Goal: Task Accomplishment & Management: Manage account settings

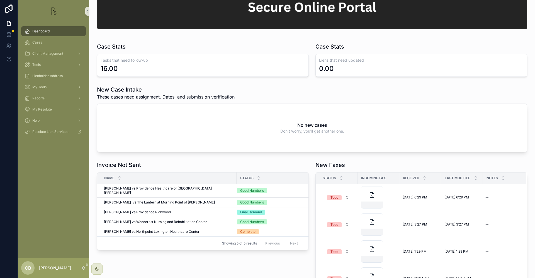
scroll to position [74, 0]
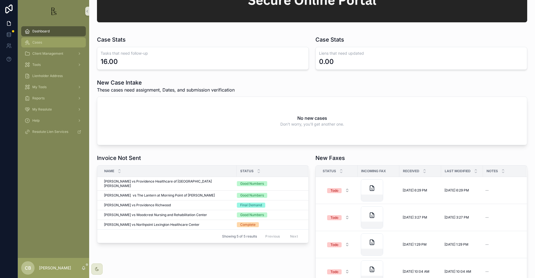
click at [42, 43] on span "Cases" at bounding box center [37, 42] width 10 height 4
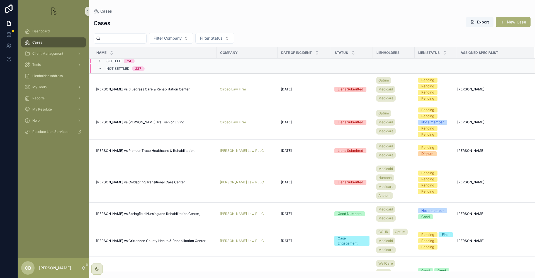
click at [116, 37] on input "scrollable content" at bounding box center [124, 39] width 46 height 8
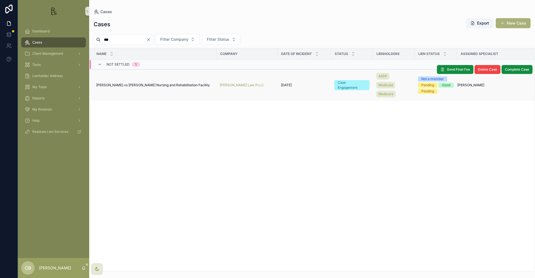
type input "***"
click at [143, 85] on span "[PERSON_NAME] vs [PERSON_NAME] Nursing and Rehabilitation Facility" at bounding box center [153, 85] width 114 height 4
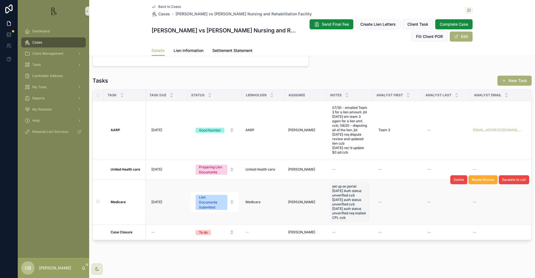
click at [353, 208] on span "set up on portal [DATE] Auth status unverified ccb [DATE] auth status unverifie…" at bounding box center [349, 202] width 35 height 36
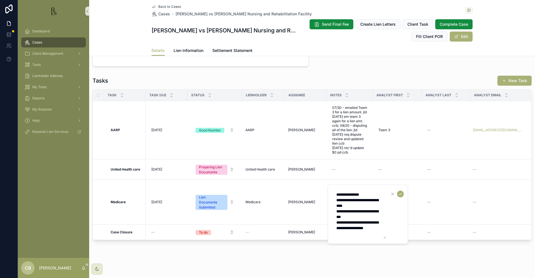
click at [357, 233] on textarea "**********" at bounding box center [359, 213] width 53 height 49
type textarea "**********"
click at [400, 193] on icon "scrollable content" at bounding box center [400, 193] width 4 height 4
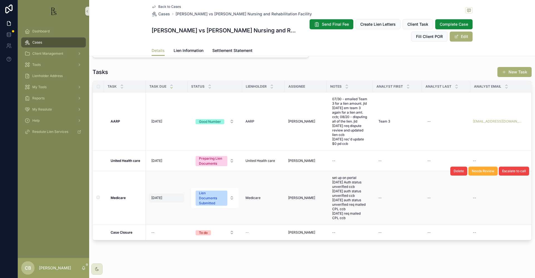
click at [160, 200] on span "[DATE]" at bounding box center [156, 197] width 11 height 4
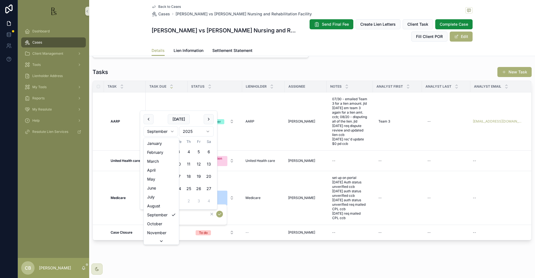
click at [172, 130] on html "Dashboard Cases Client Management Tools Lienholder Address My Tools Reports My …" at bounding box center [267, 139] width 535 height 278
click at [178, 162] on button "8" at bounding box center [179, 164] width 10 height 10
click at [198, 163] on button "10" at bounding box center [199, 164] width 10 height 10
type input "**********"
click at [219, 213] on icon "scrollable content" at bounding box center [219, 214] width 4 height 4
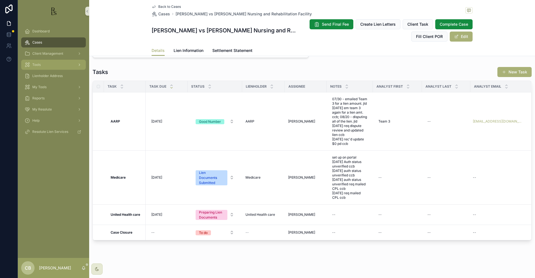
click at [41, 62] on div "Tools" at bounding box center [54, 64] width 58 height 9
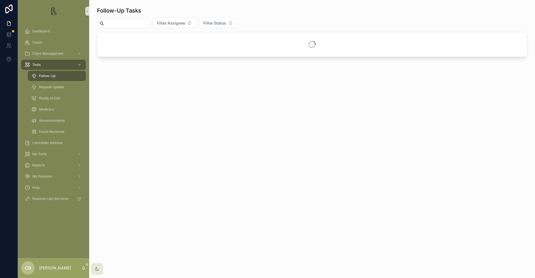
click at [50, 76] on span "Follow-Up" at bounding box center [47, 76] width 16 height 4
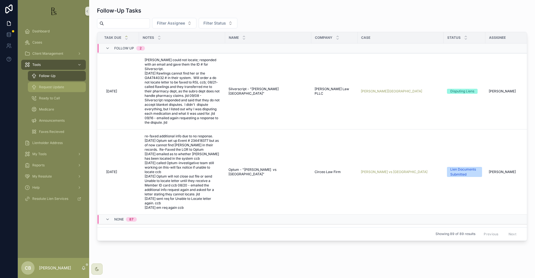
click at [58, 87] on span "Request Update" at bounding box center [51, 87] width 25 height 4
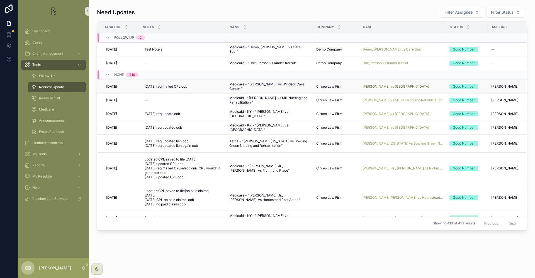
click at [395, 86] on span "[PERSON_NAME] vs [GEOGRAPHIC_DATA]" at bounding box center [396, 86] width 67 height 4
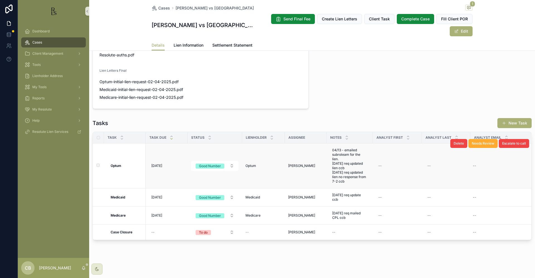
scroll to position [386, 0]
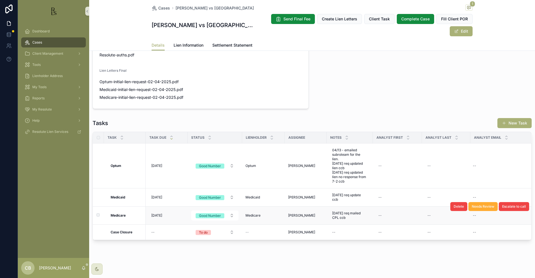
click at [123, 215] on strong "Medicare" at bounding box center [118, 215] width 15 height 4
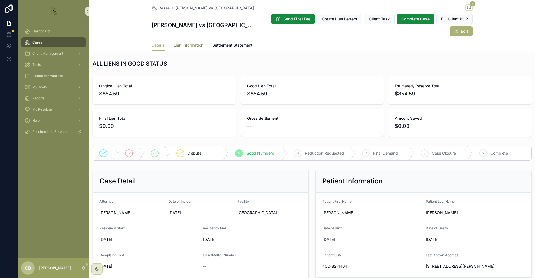
click at [185, 43] on span "Lien Information" at bounding box center [189, 45] width 30 height 6
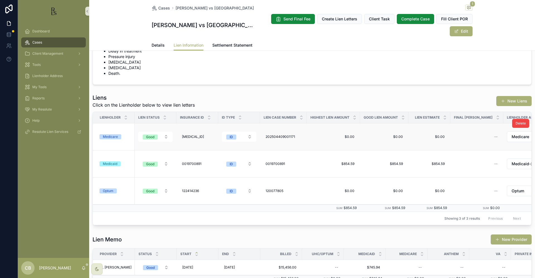
click at [112, 135] on div "Medicare" at bounding box center [110, 136] width 15 height 5
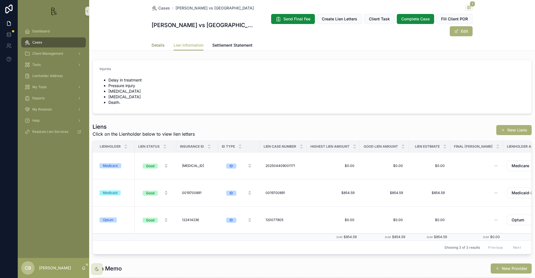
click at [156, 45] on span "Details" at bounding box center [158, 45] width 13 height 6
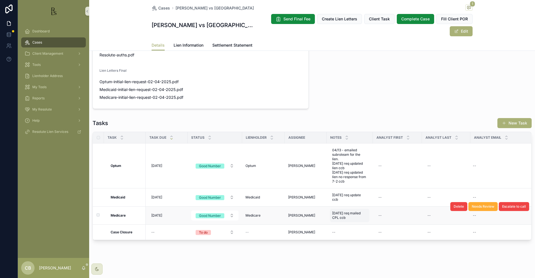
scroll to position [0, 0]
click at [349, 217] on span "[DATE] req mailed CPL ccb" at bounding box center [349, 215] width 35 height 9
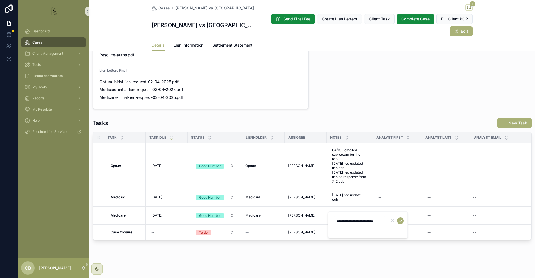
scroll to position [0, 0]
click at [353, 227] on textarea "**********" at bounding box center [359, 224] width 53 height 17
click at [368, 231] on textarea "**********" at bounding box center [359, 226] width 53 height 21
type textarea "**********"
click at [401, 219] on icon "scrollable content" at bounding box center [400, 220] width 4 height 4
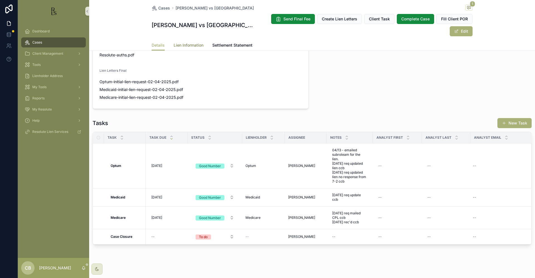
click at [188, 43] on span "Lien Information" at bounding box center [189, 45] width 30 height 6
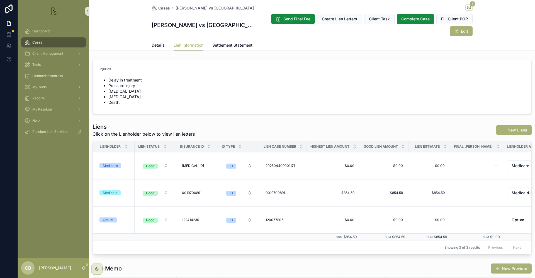
click at [154, 43] on span "Details" at bounding box center [158, 45] width 13 height 6
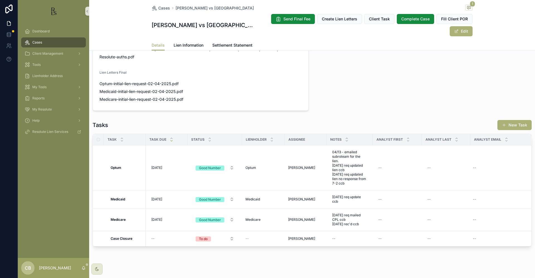
scroll to position [385, 0]
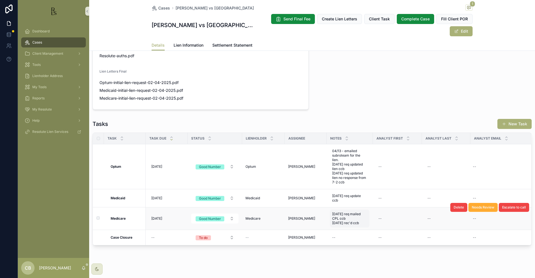
click at [348, 222] on span "[DATE] req mailed CPL ccb [DATE] rec'd ccb" at bounding box center [349, 218] width 35 height 13
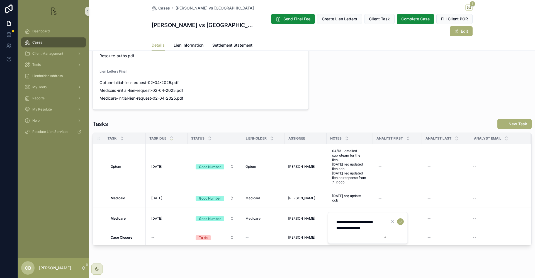
click at [373, 233] on textarea "**********" at bounding box center [359, 227] width 53 height 21
type textarea "**********"
click at [399, 221] on icon "scrollable content" at bounding box center [400, 221] width 4 height 4
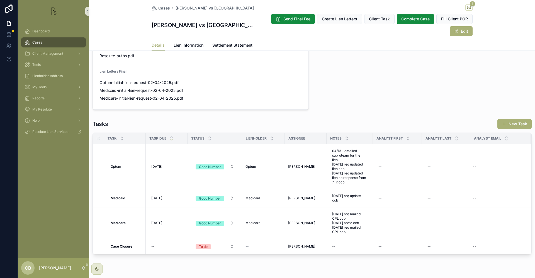
click at [159, 222] on span "[DATE]" at bounding box center [156, 222] width 11 height 4
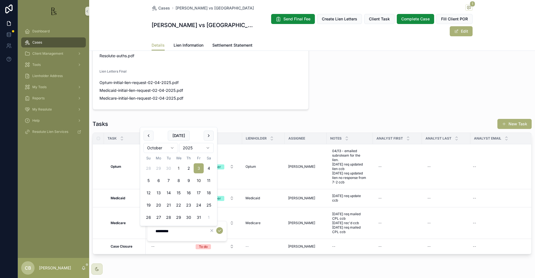
click at [200, 178] on button "10" at bounding box center [199, 180] width 10 height 10
type input "**********"
click at [220, 229] on icon "scrollable content" at bounding box center [219, 230] width 4 height 4
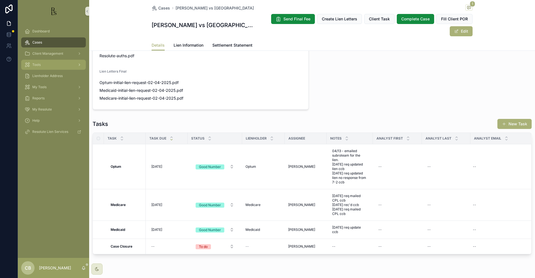
click at [39, 64] on span "Tools" at bounding box center [36, 64] width 8 height 4
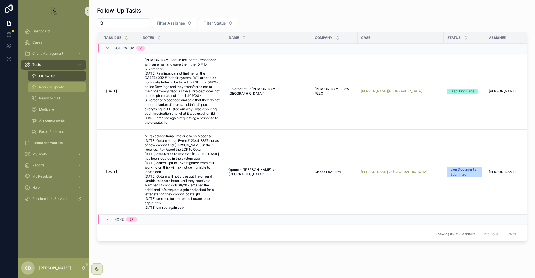
click at [53, 87] on span "Request Update" at bounding box center [51, 87] width 25 height 4
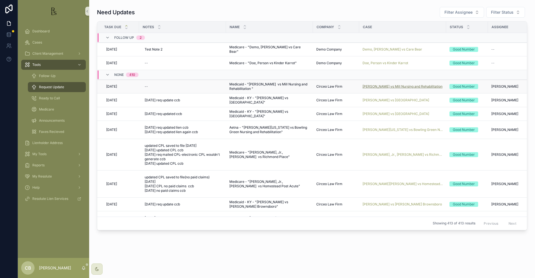
click at [401, 86] on span "[PERSON_NAME] vs Mill Nursing and Rehabilitation" at bounding box center [403, 86] width 80 height 4
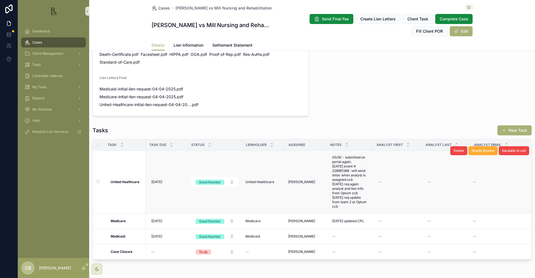
scroll to position [388, 0]
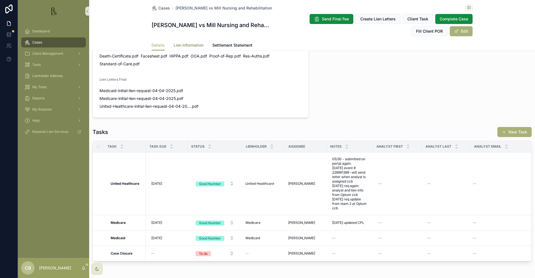
click at [188, 44] on span "Lien Information" at bounding box center [189, 45] width 30 height 6
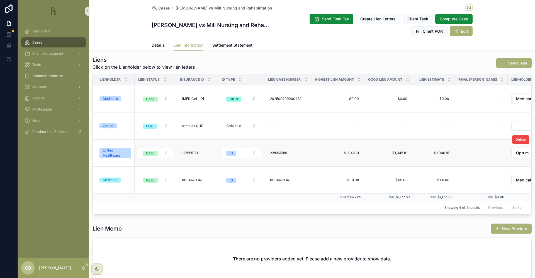
scroll to position [84, 0]
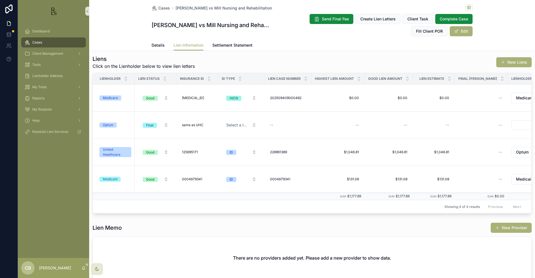
click at [110, 176] on div "Medicaid" at bounding box center [110, 178] width 14 height 5
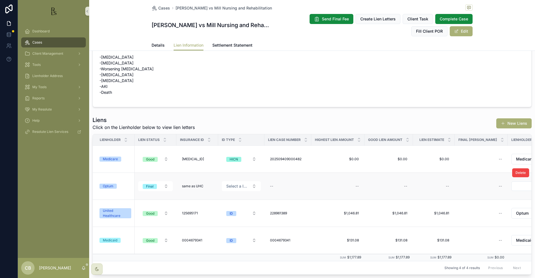
scroll to position [22, 0]
click at [155, 45] on span "Details" at bounding box center [158, 45] width 13 height 6
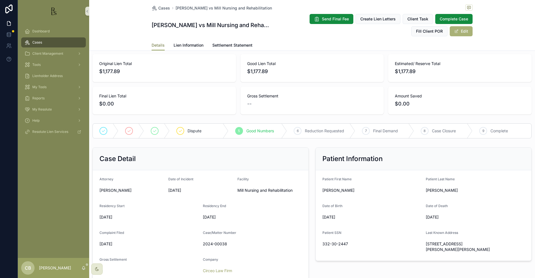
click at [155, 45] on span "Details" at bounding box center [158, 45] width 13 height 6
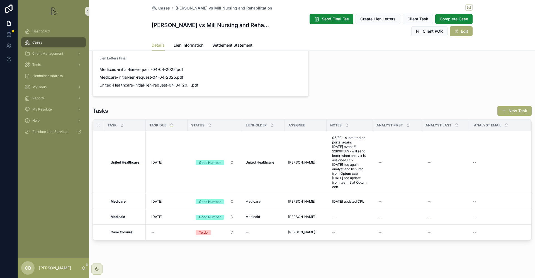
scroll to position [412, 0]
click at [342, 216] on div "--" at bounding box center [350, 216] width 40 height 9
type textarea "**********"
click at [401, 224] on icon "scrollable content" at bounding box center [400, 224] width 4 height 4
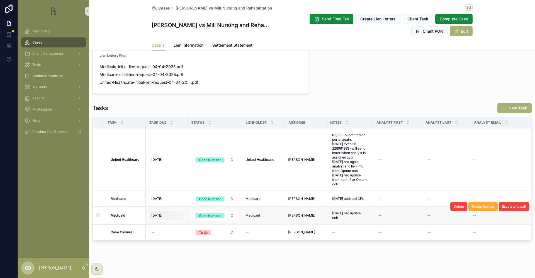
click at [159, 217] on span "[DATE]" at bounding box center [156, 215] width 11 height 4
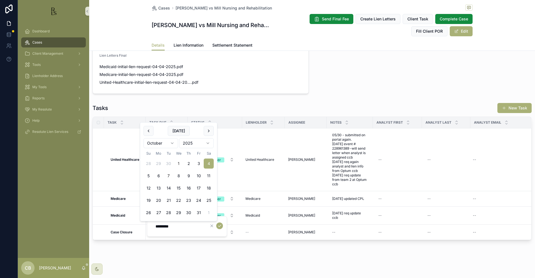
click at [167, 174] on button "7" at bounding box center [169, 176] width 10 height 10
type input "*********"
click at [222, 225] on button "scrollable content" at bounding box center [219, 225] width 7 height 7
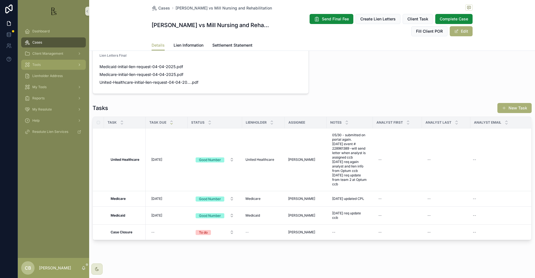
click at [38, 65] on span "Tools" at bounding box center [36, 64] width 8 height 4
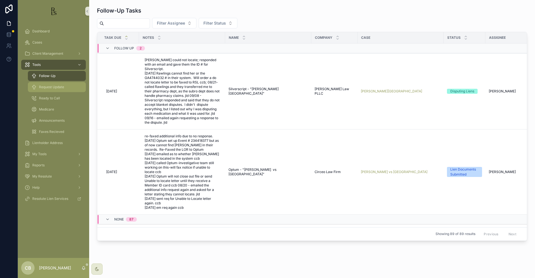
click at [49, 88] on span "Request Update" at bounding box center [51, 87] width 25 height 4
